Goal: Find contact information: Find contact information

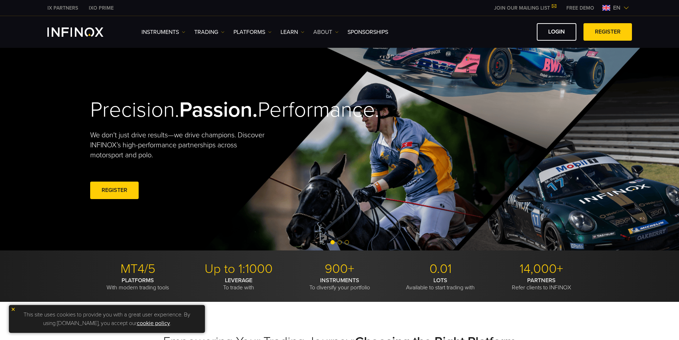
click at [331, 33] on link "ABOUT" at bounding box center [325, 32] width 25 height 9
click at [328, 32] on link "ABOUT" at bounding box center [325, 32] width 25 height 9
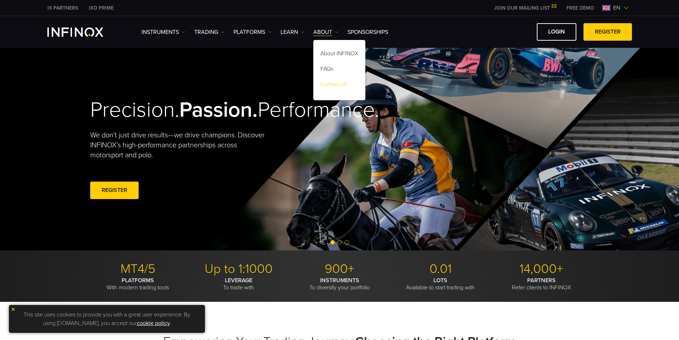
click at [349, 85] on link "Contact Us" at bounding box center [339, 85] width 52 height 15
